Goal: Find specific page/section: Find specific page/section

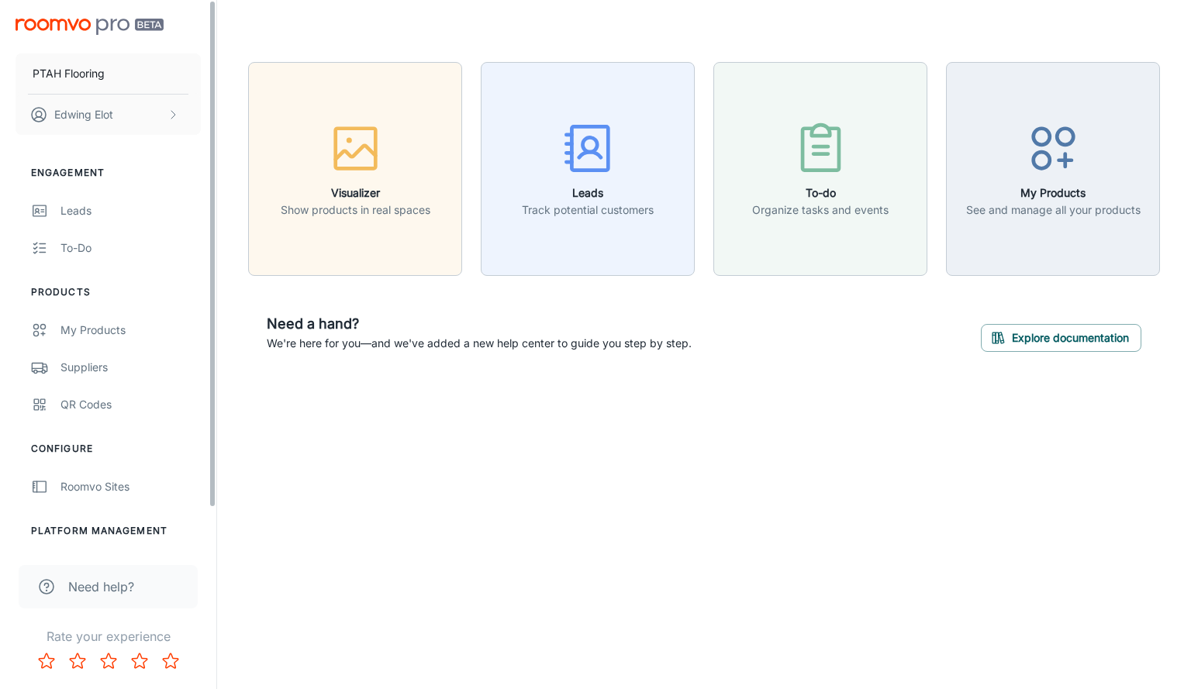
scroll to position [40, 0]
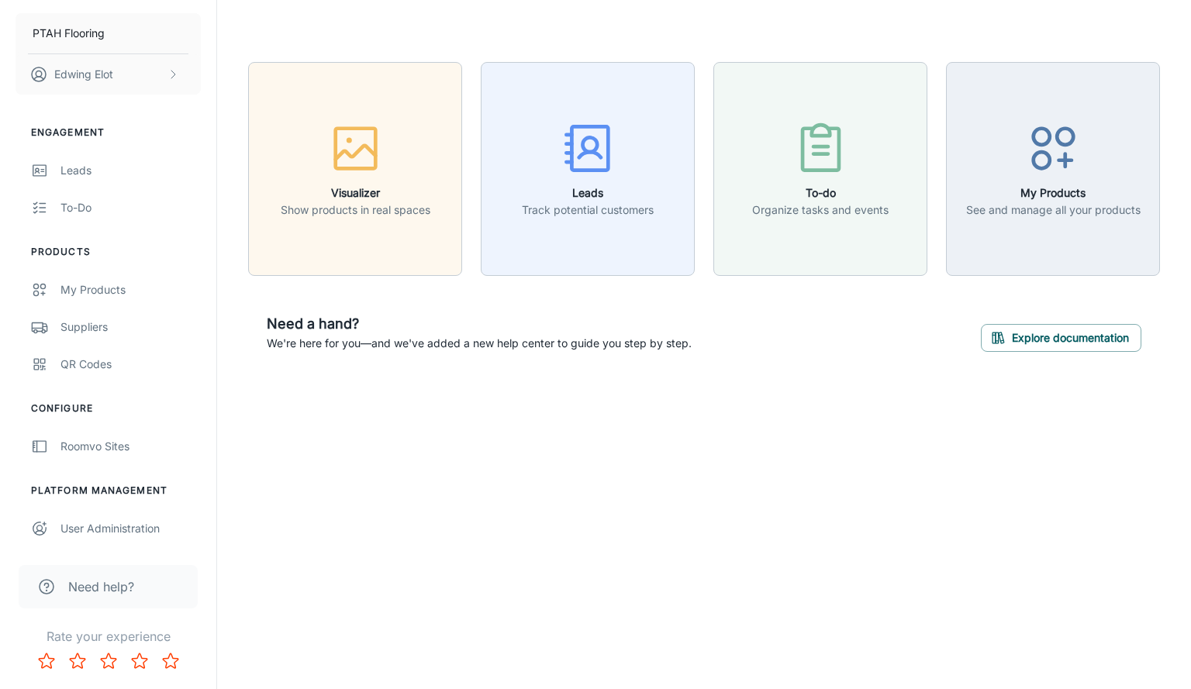
drag, startPoint x: 215, startPoint y: 316, endPoint x: 259, endPoint y: 455, distance: 145.6
click at [259, 455] on div "PTAH Flooring Edwing Elot Engagement Leads To-do Products My Products Suppliers…" at bounding box center [595, 344] width 1191 height 689
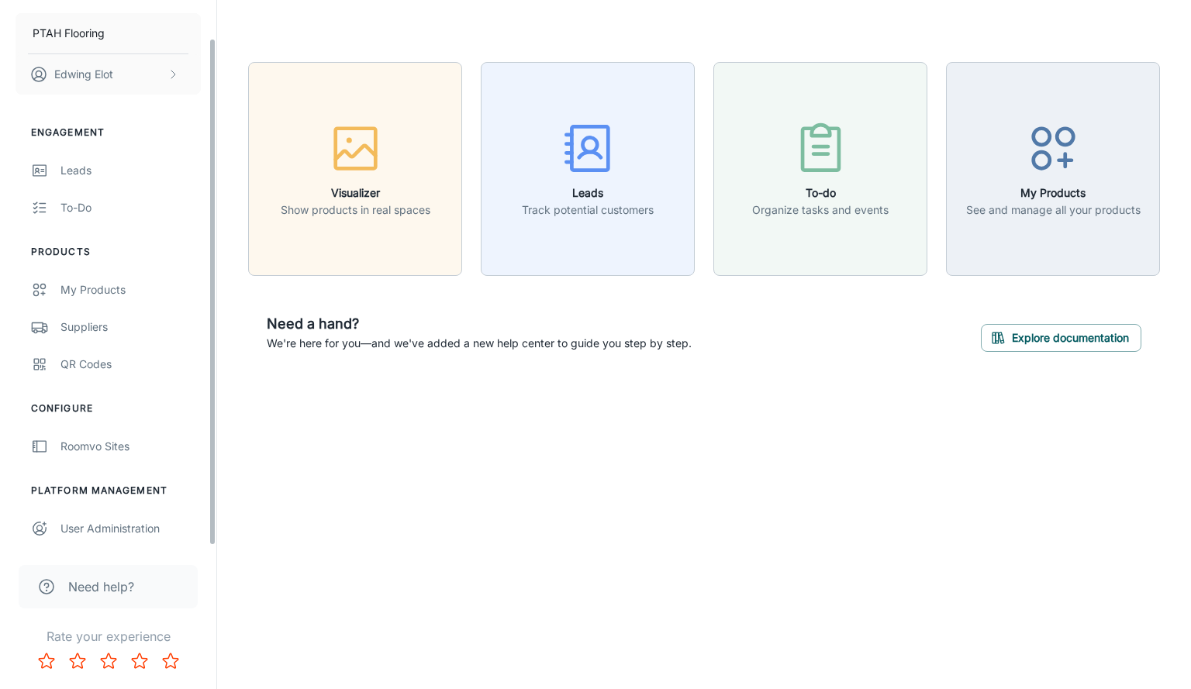
drag, startPoint x: 214, startPoint y: 319, endPoint x: 215, endPoint y: 416, distance: 97.7
click at [215, 416] on div "PTAH Flooring Edwing Elot Engagement Leads To-do Products My Products Suppliers…" at bounding box center [108, 273] width 216 height 546
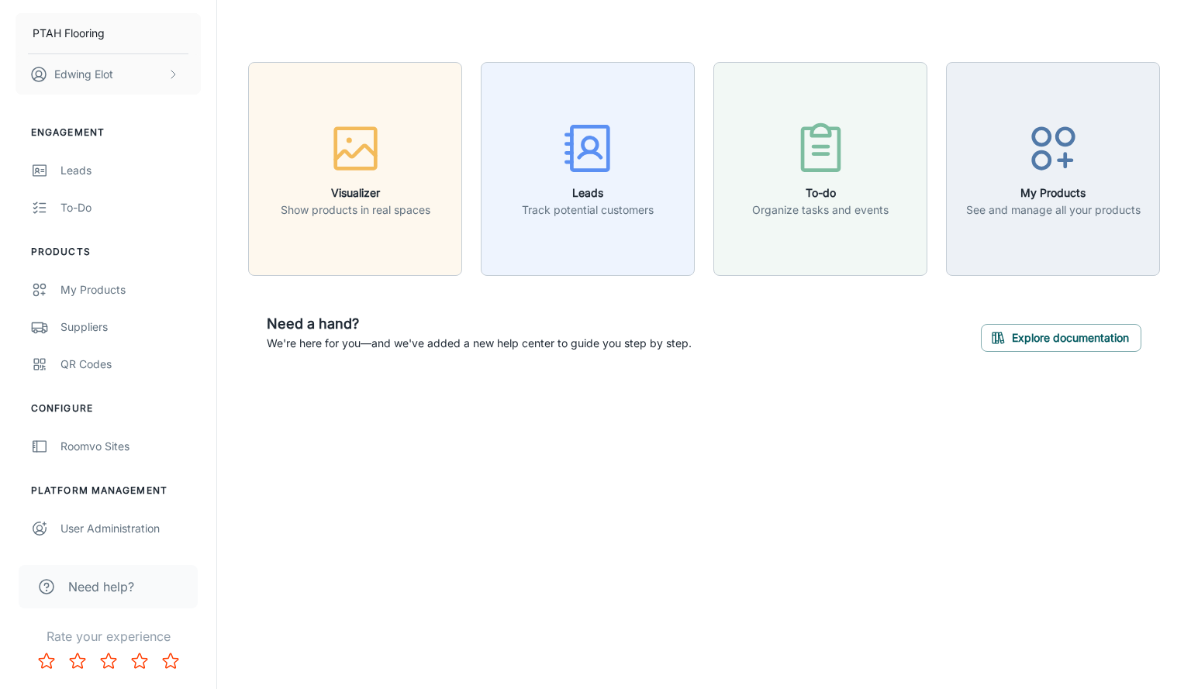
drag, startPoint x: 215, startPoint y: 416, endPoint x: 212, endPoint y: 444, distance: 28.0
click at [212, 444] on div "PTAH Flooring Edwing Elot Engagement Leads To-do Products My Products Suppliers…" at bounding box center [108, 273] width 216 height 546
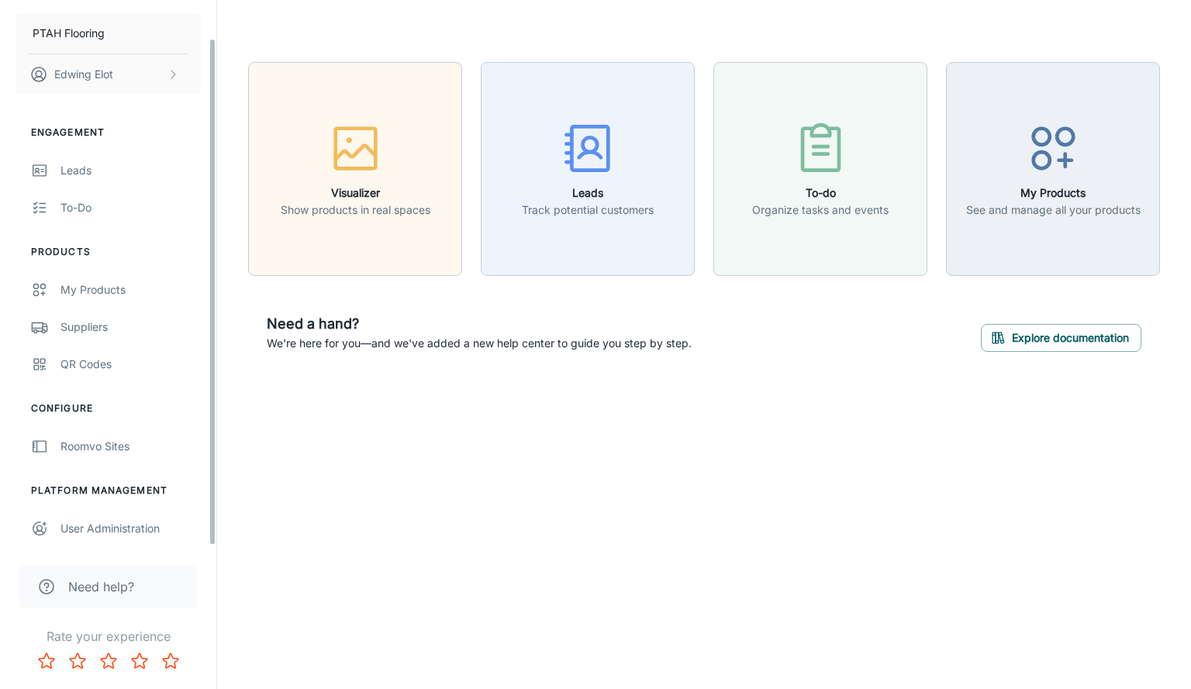
drag, startPoint x: 212, startPoint y: 444, endPoint x: 221, endPoint y: 543, distance: 99.6
click at [221, 543] on div "PTAH Flooring Edwing Elot Engagement Leads To-do Products My Products Suppliers…" at bounding box center [595, 344] width 1191 height 689
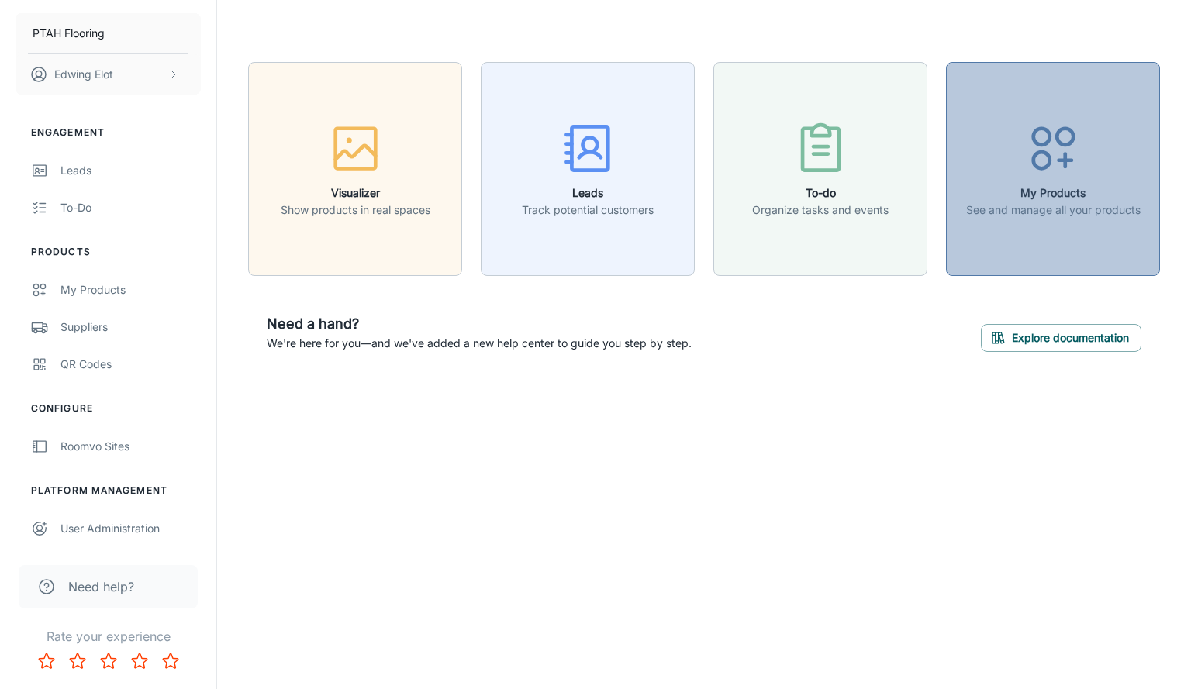
click at [974, 168] on div "button" at bounding box center [1053, 151] width 174 height 64
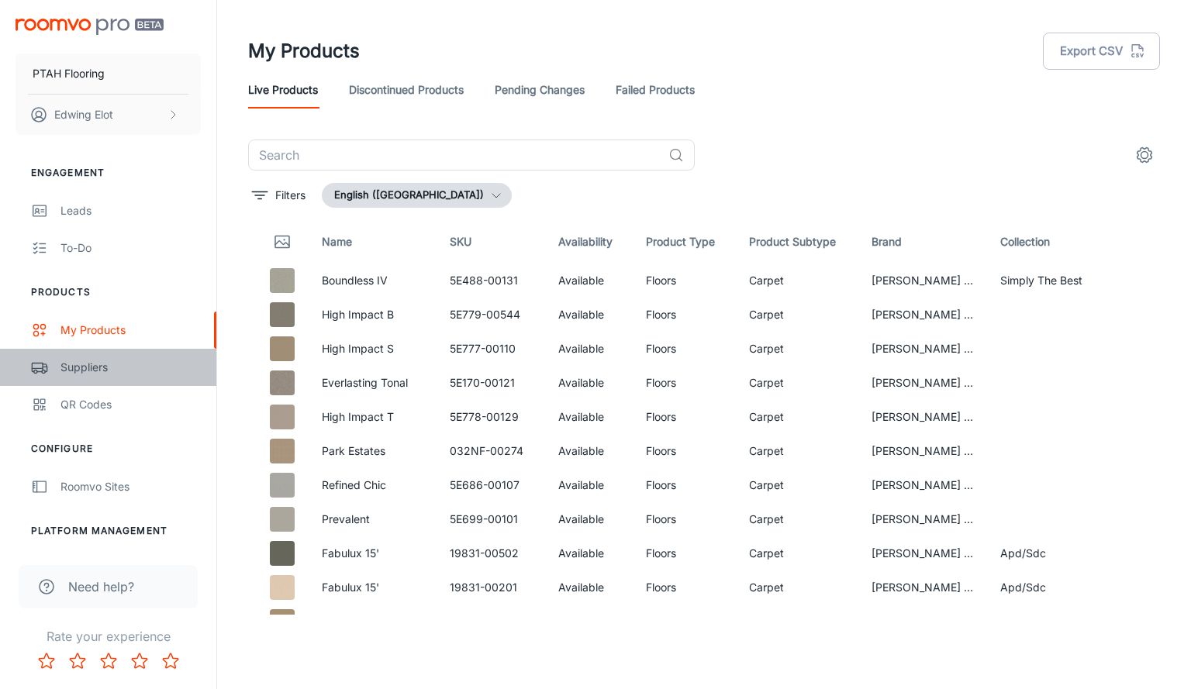
click at [97, 363] on div "Suppliers" at bounding box center [130, 367] width 140 height 17
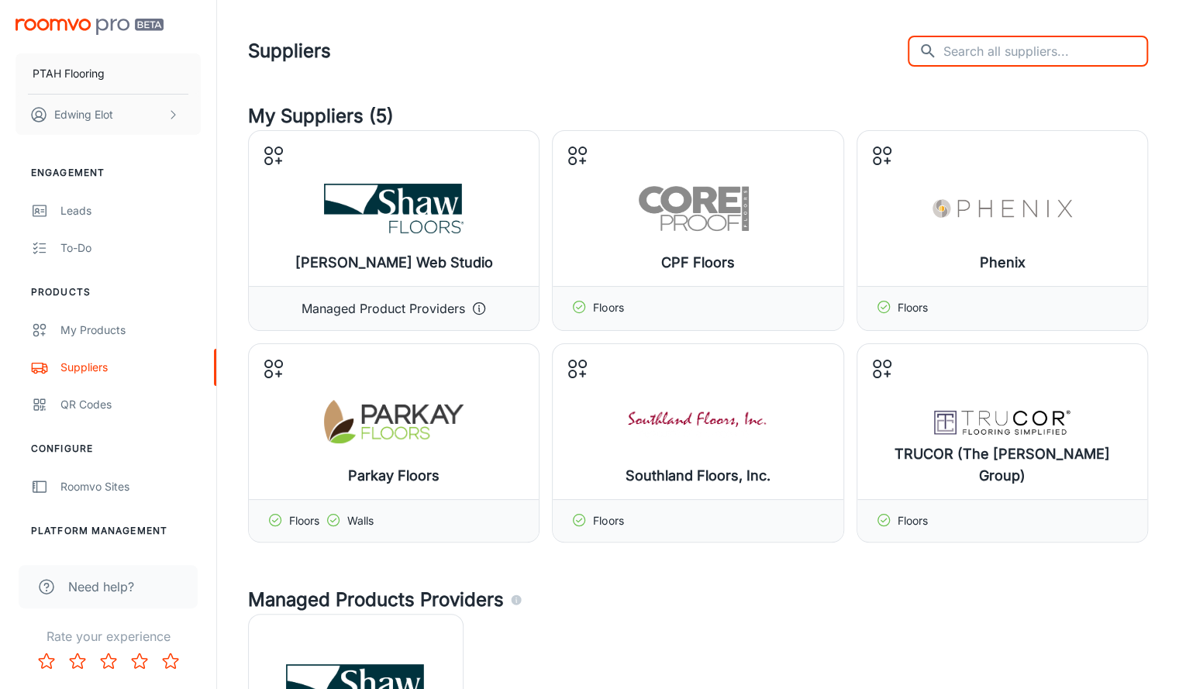
click at [1026, 56] on input "text" at bounding box center [1045, 51] width 205 height 31
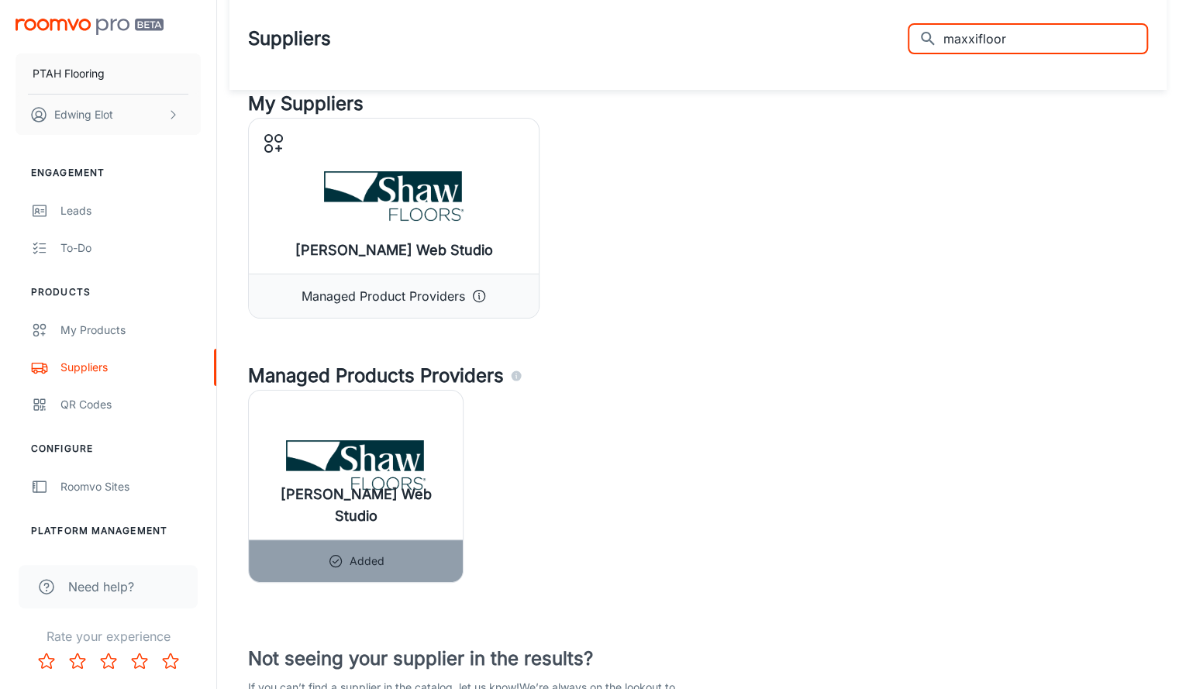
scroll to position [11, 0]
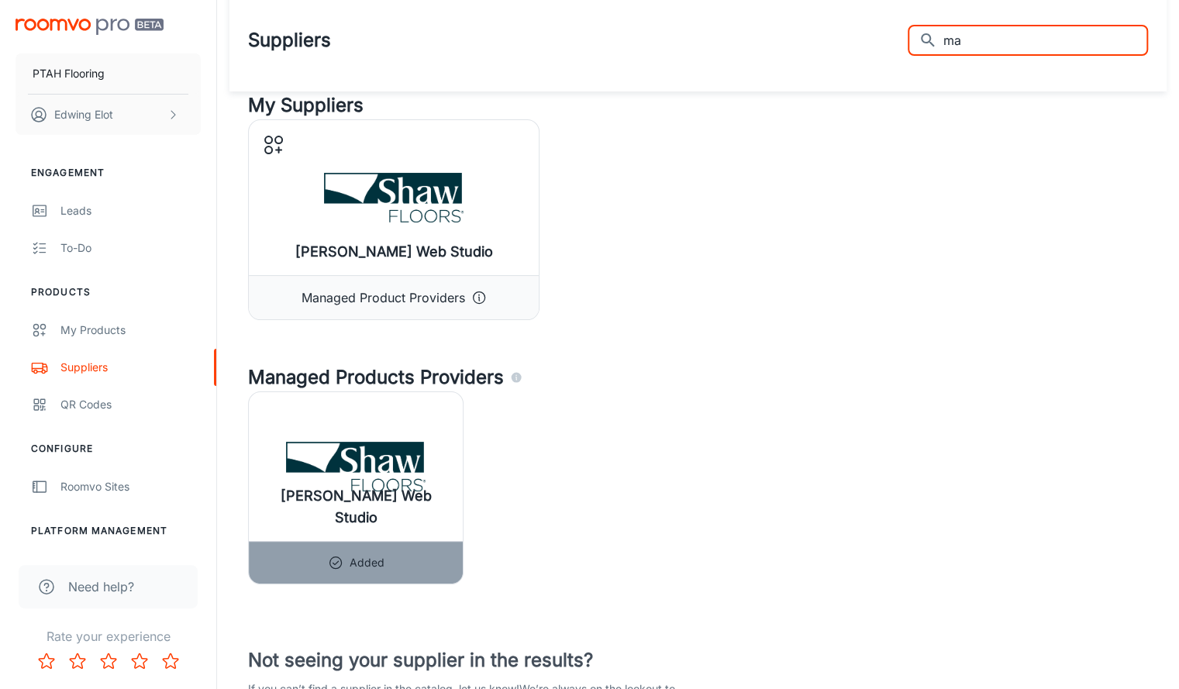
type input "m"
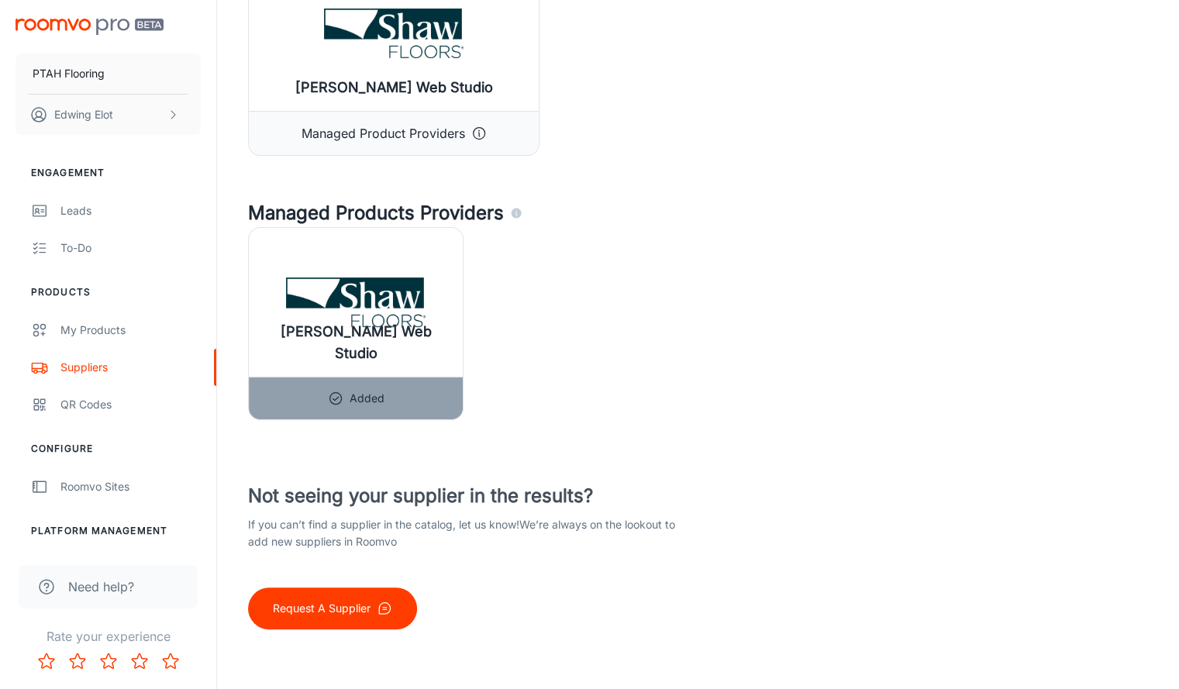
scroll to position [43, 0]
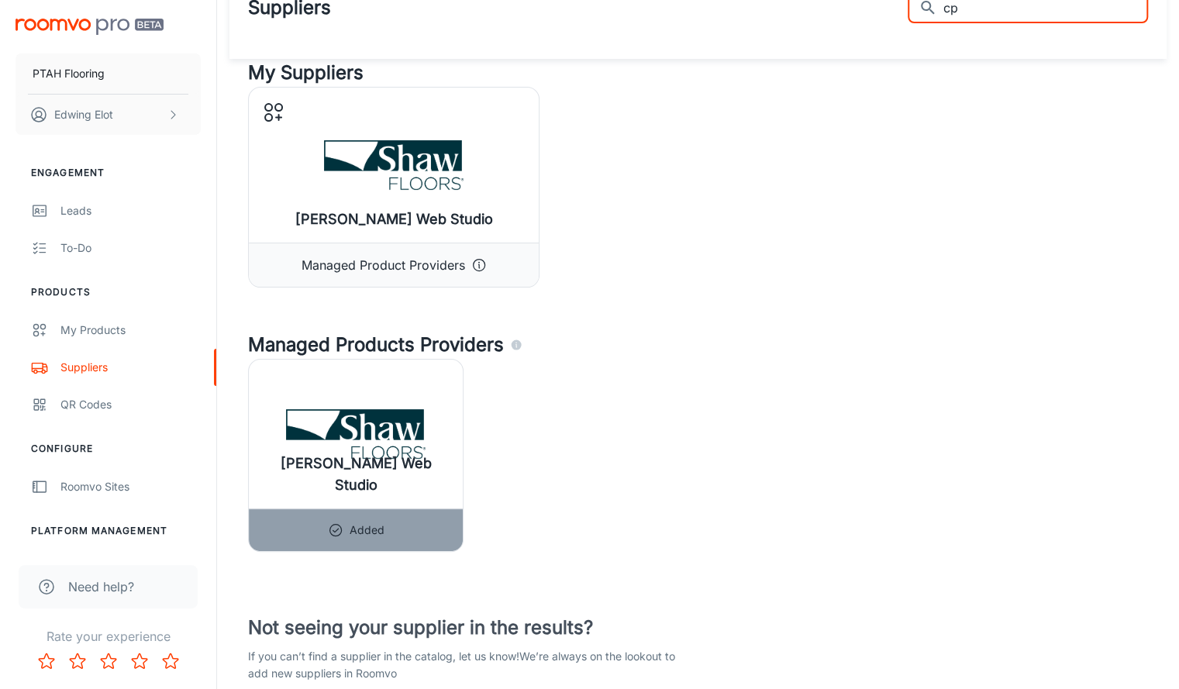
type input "c"
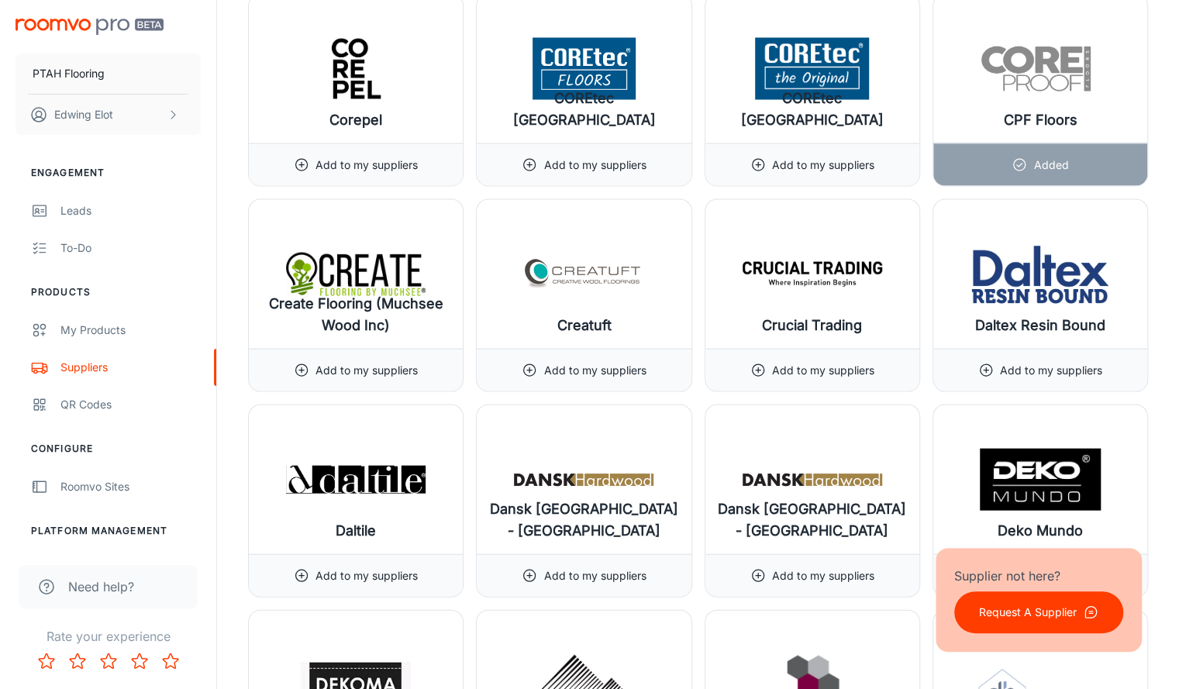
scroll to position [5516, 0]
